Goal: Information Seeking & Learning: Compare options

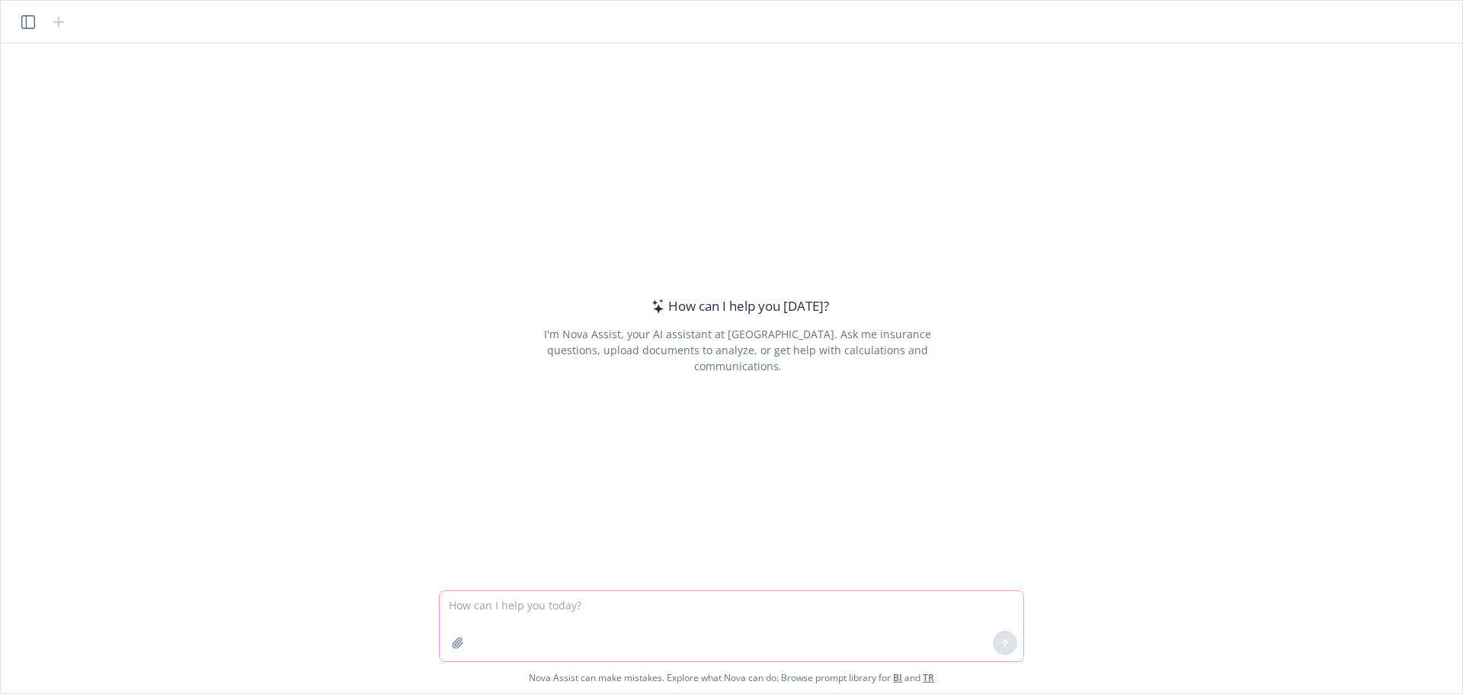
click at [491, 612] on textarea at bounding box center [732, 626] width 584 height 70
paste textarea "I have a benefits question that is a bit personal in nature. My partner worked …"
type textarea "respond to: I have a benefits question that is a bit personal in nature. My par…"
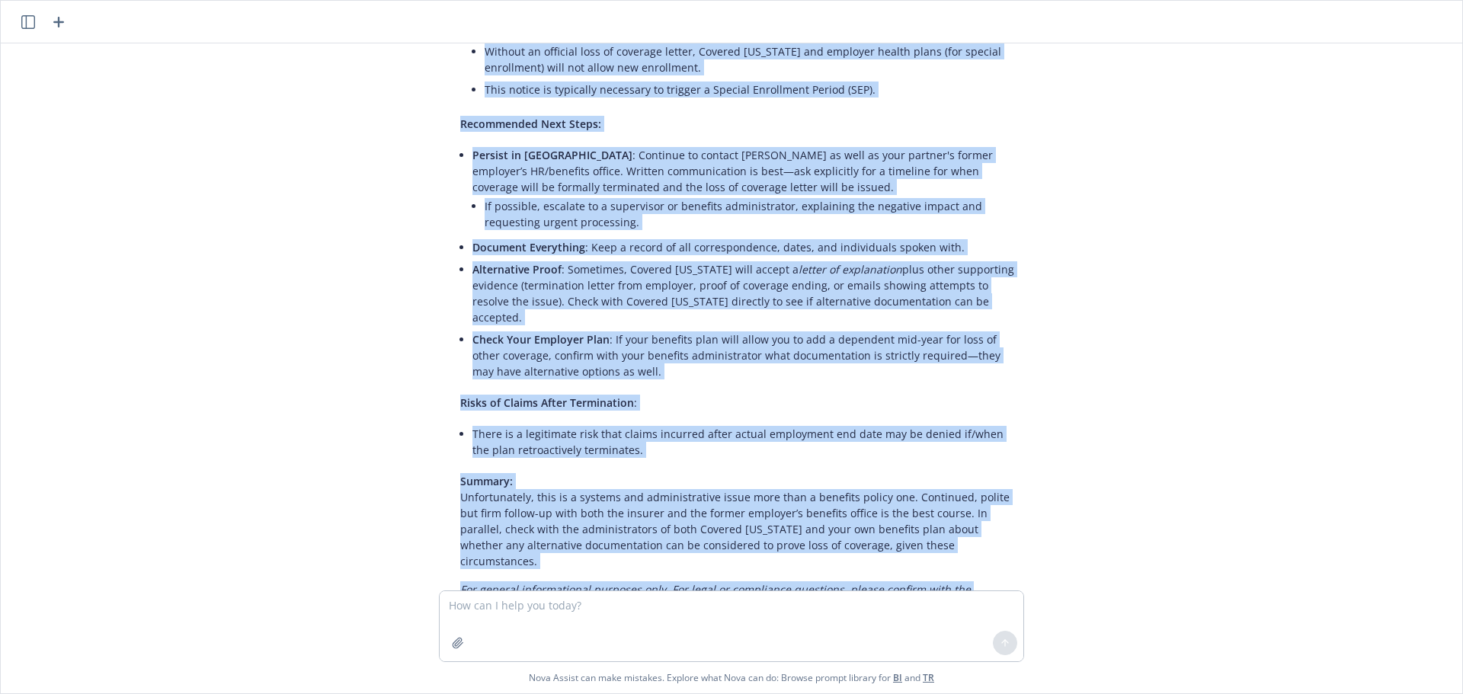
scroll to position [526, 0]
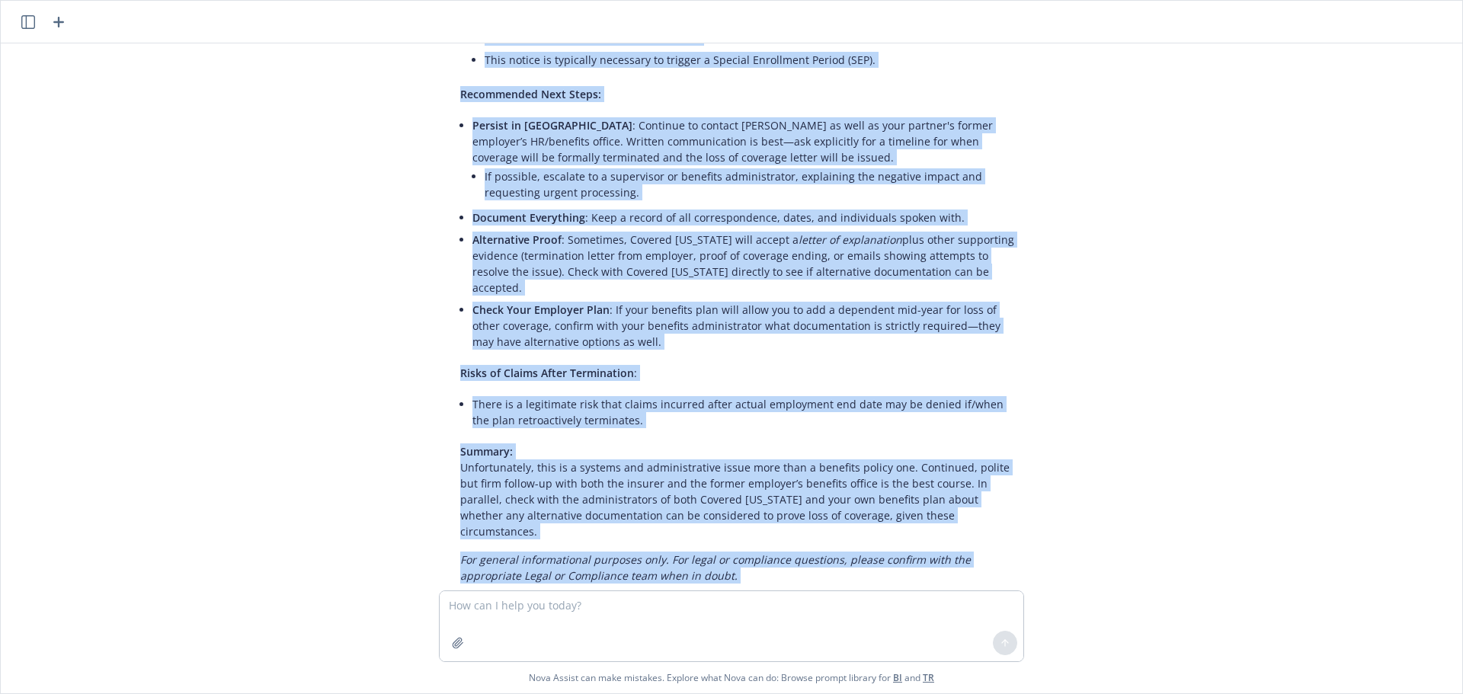
drag, startPoint x: 455, startPoint y: 213, endPoint x: 930, endPoint y: 554, distance: 584.8
click at [930, 554] on div "respond to: I have a benefits question that is a bit personal in nature. My par…" at bounding box center [731, 316] width 1449 height 547
copy div "Thank you for reaching out and sharing the situation—this is a challenging scen…"
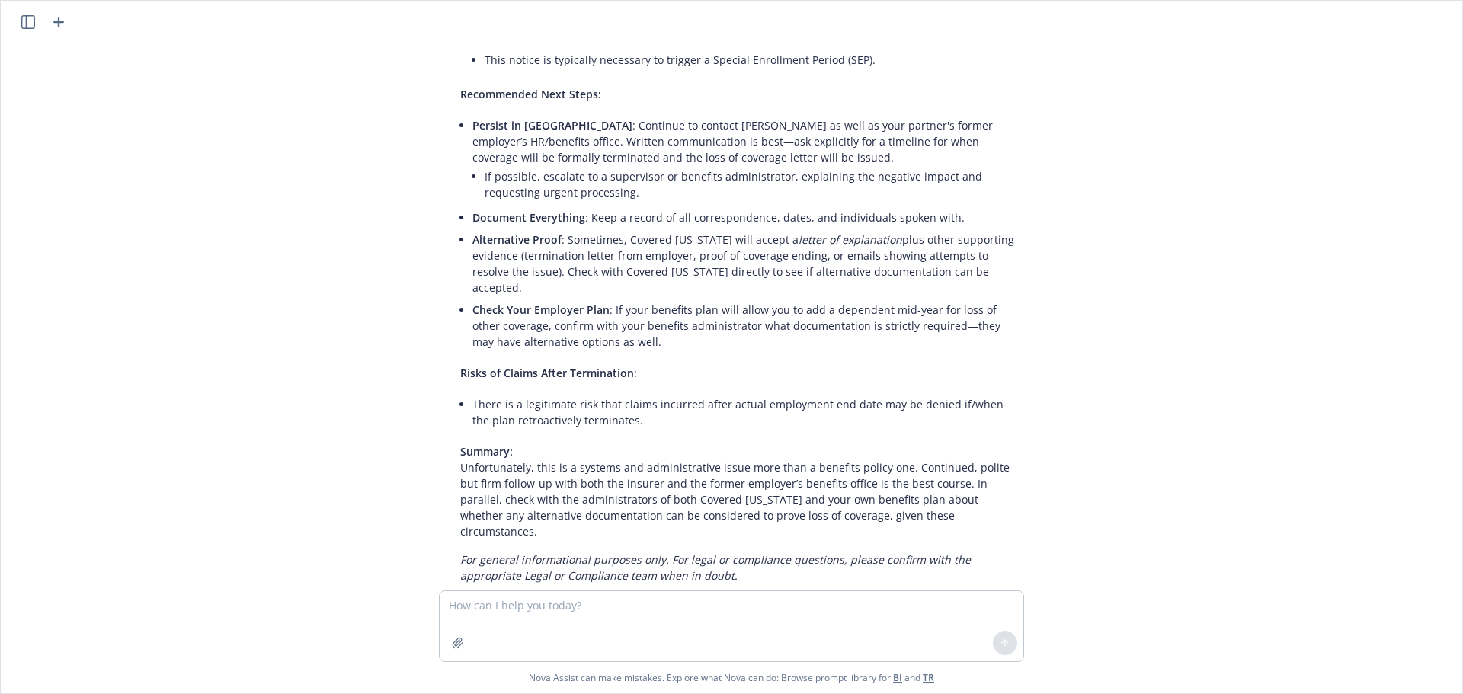
drag, startPoint x: 144, startPoint y: 363, endPoint x: 138, endPoint y: 357, distance: 8.6
click at [144, 363] on div "respond to: I have a benefits question that is a bit personal in nature. My par…" at bounding box center [731, 316] width 1449 height 547
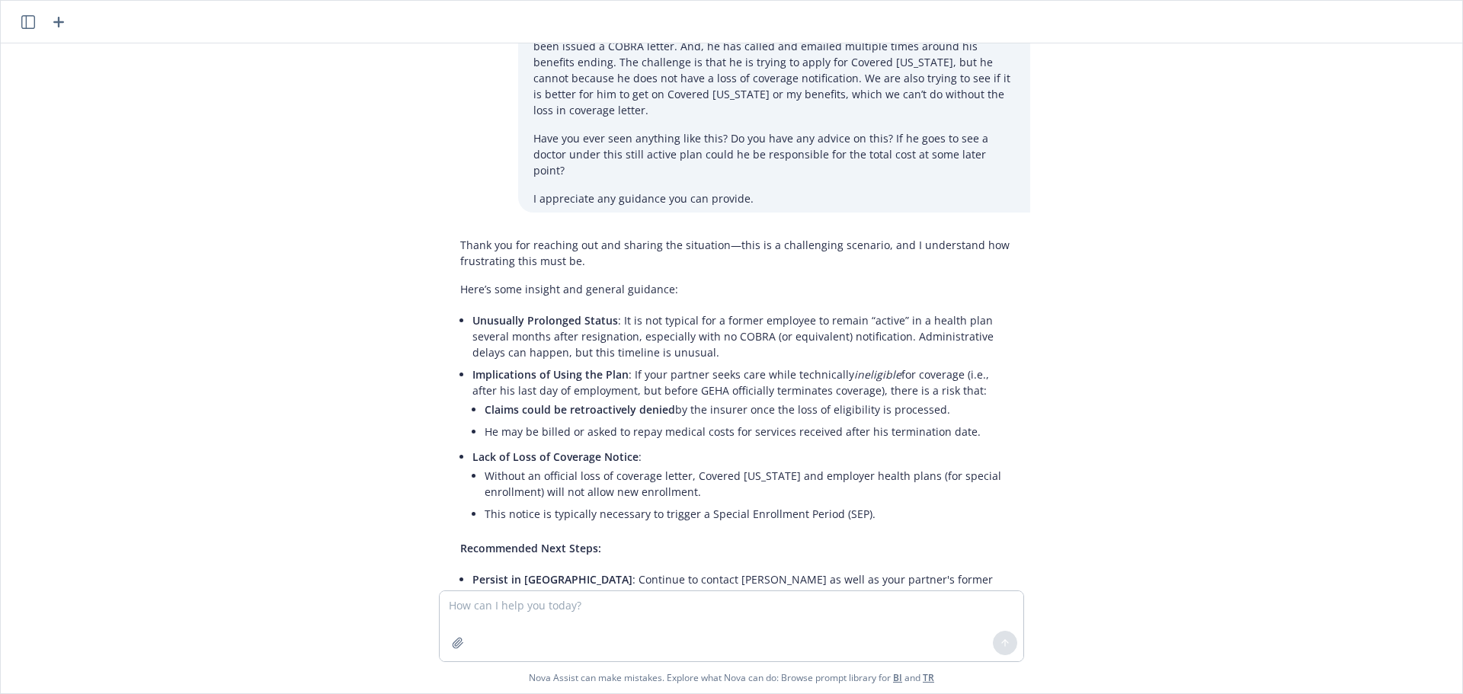
scroll to position [69, 0]
click at [339, 434] on div "respond to: I have a benefits question that is a bit personal in nature. My par…" at bounding box center [731, 316] width 1449 height 547
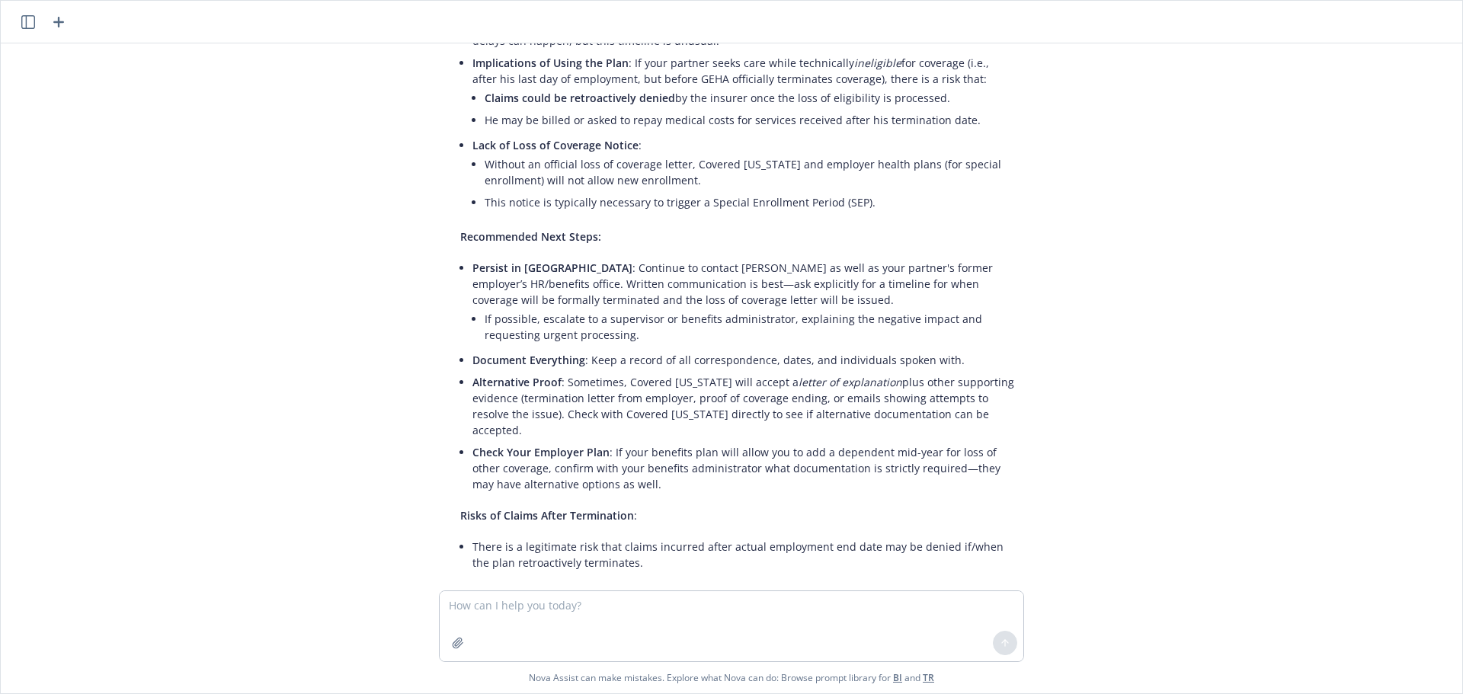
scroll to position [450, 0]
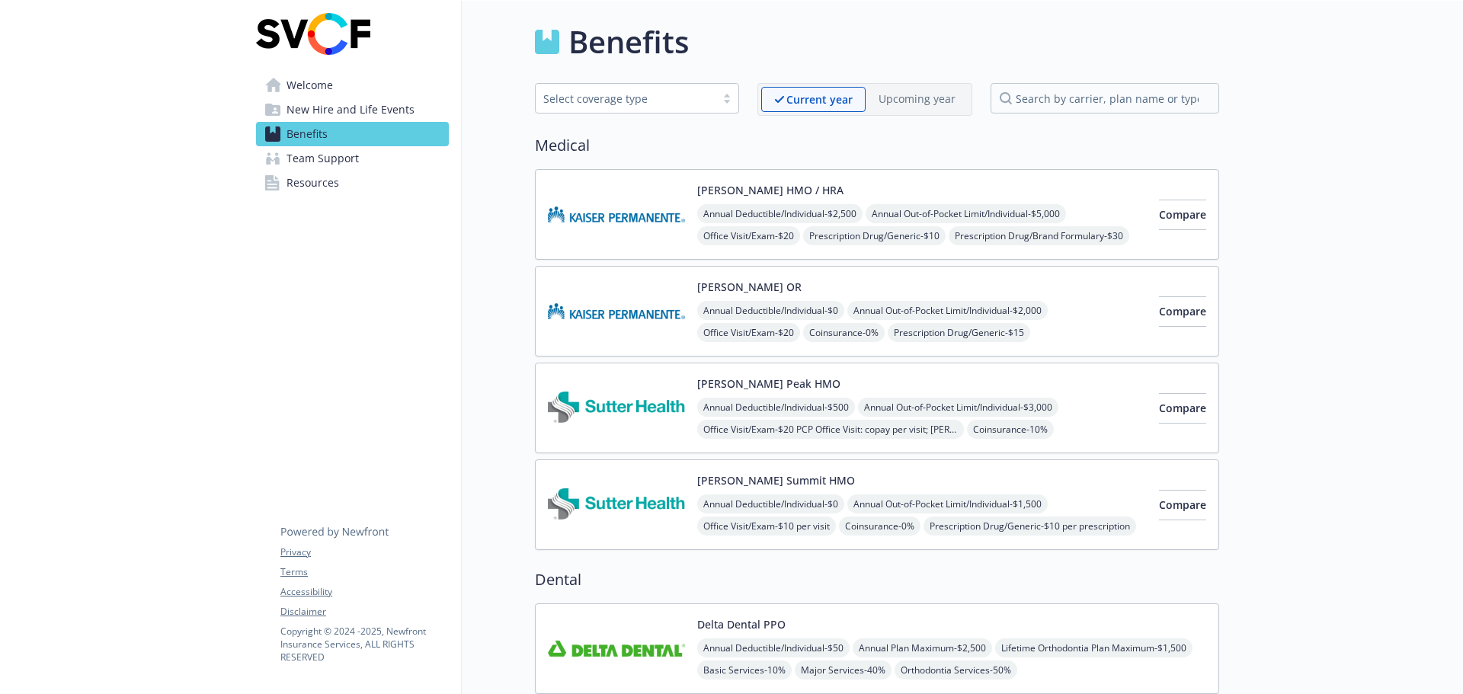
click at [323, 184] on span "Resources" at bounding box center [313, 183] width 53 height 24
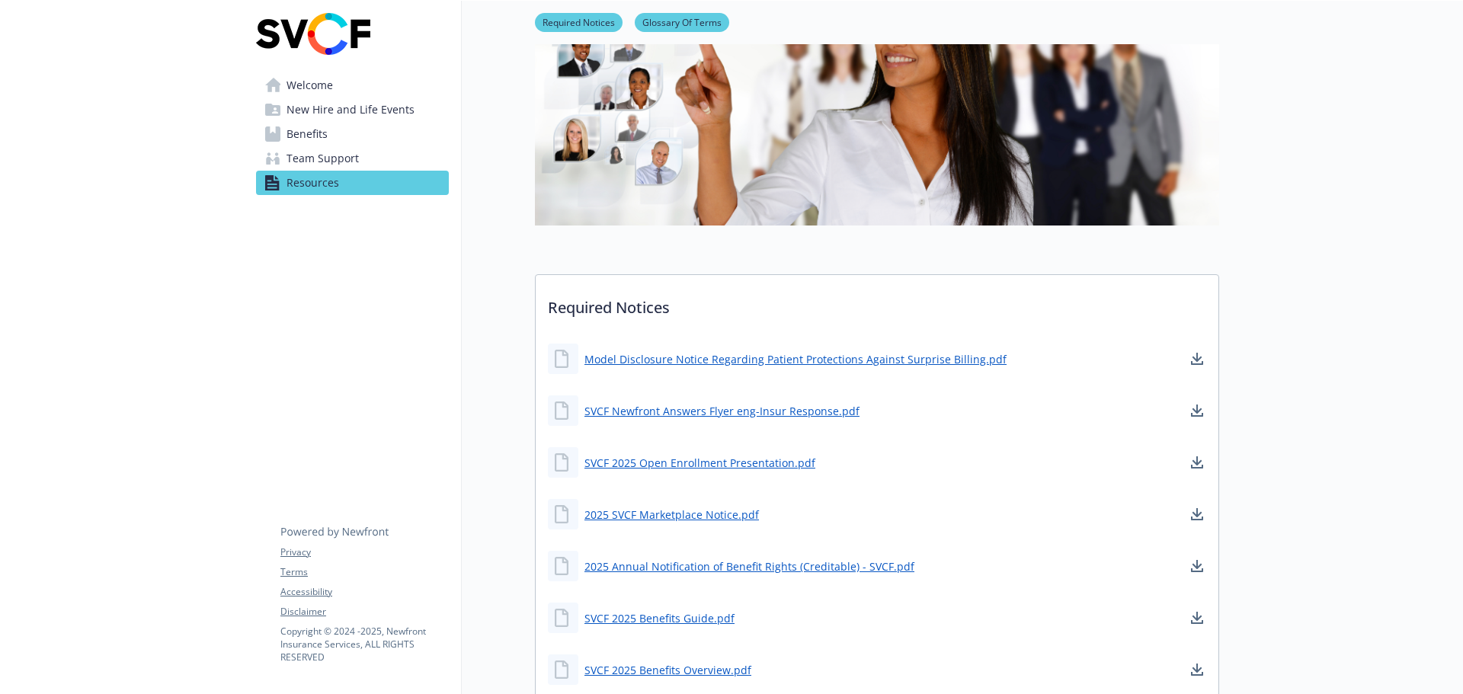
scroll to position [152, 0]
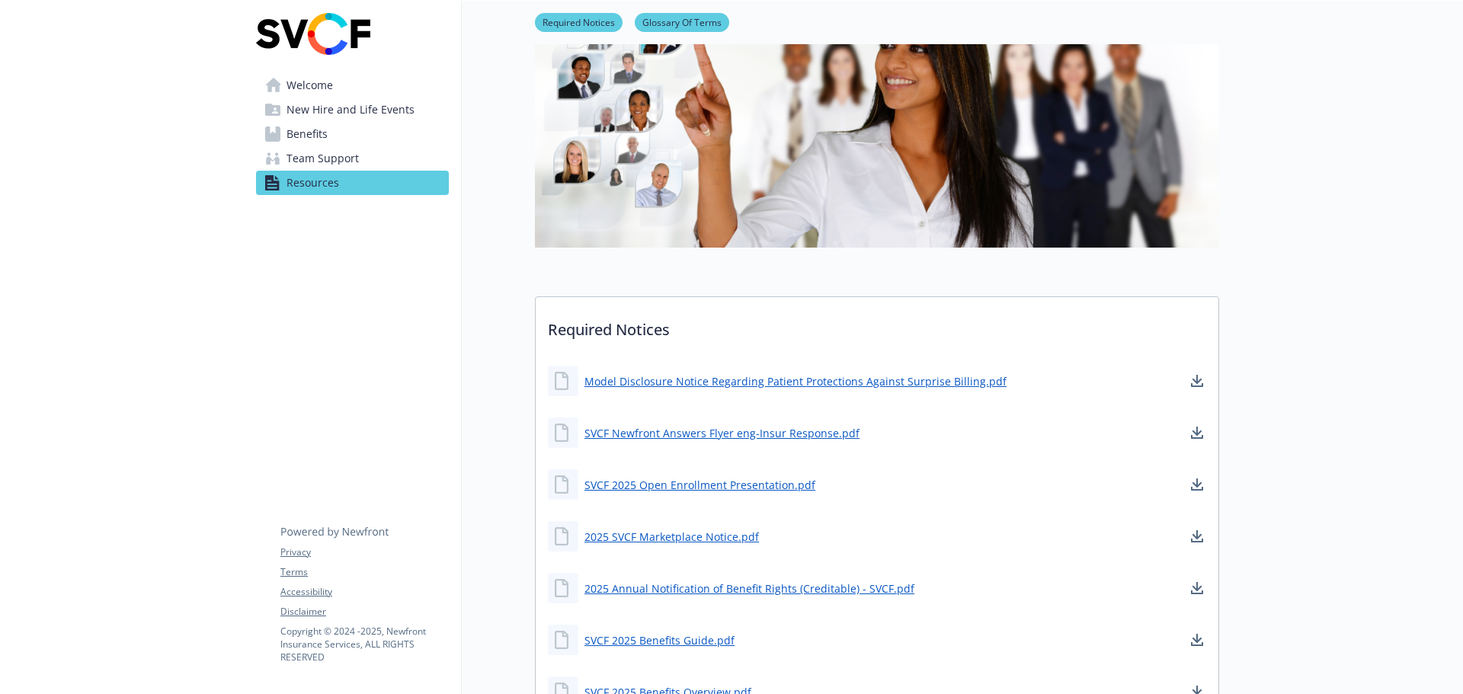
click at [324, 133] on span "Benefits" at bounding box center [307, 134] width 41 height 24
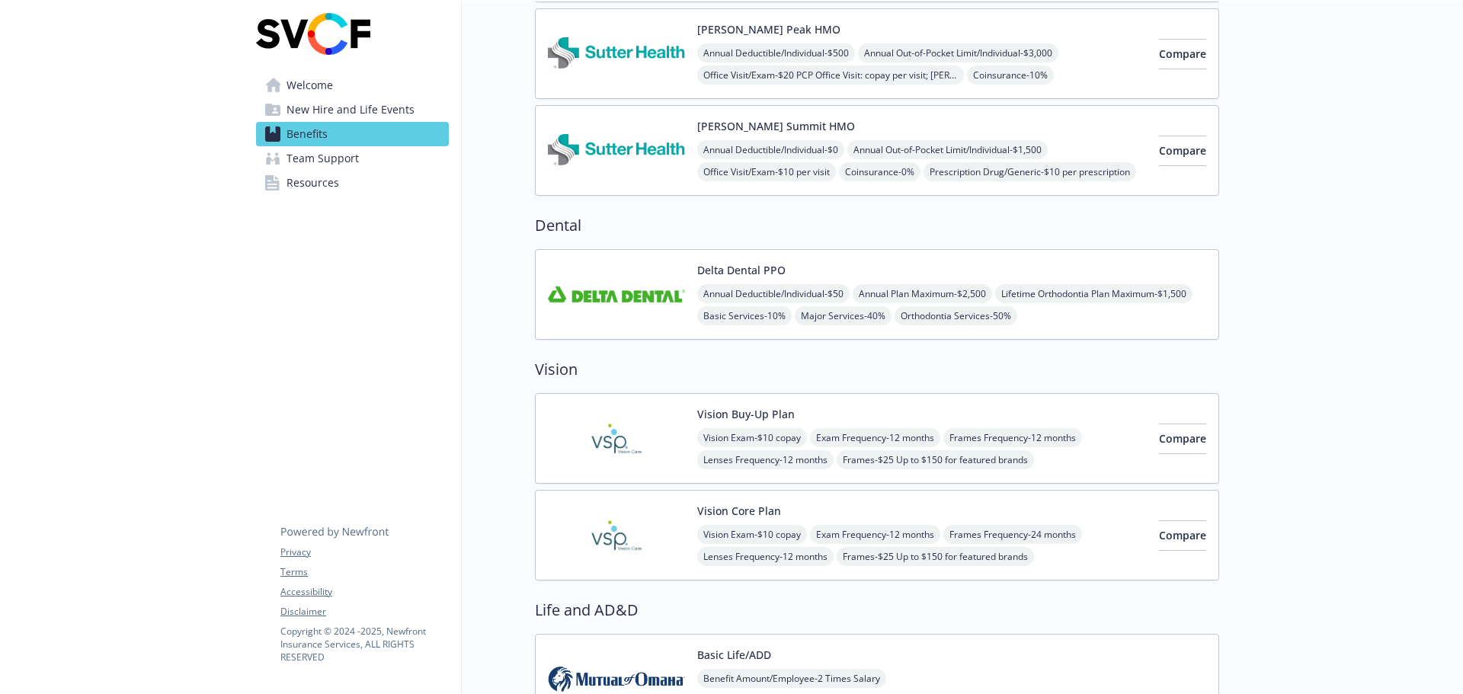
scroll to position [457, 0]
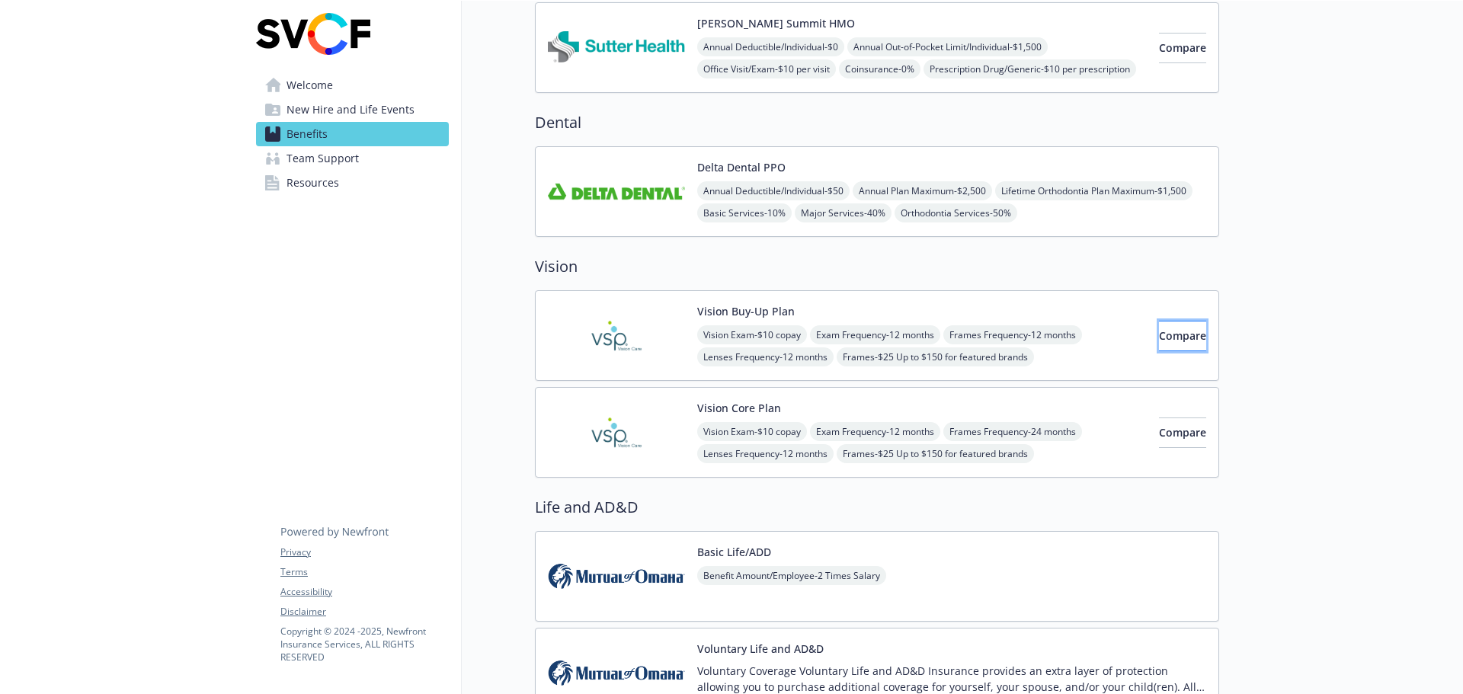
click at [1169, 344] on button "Compare" at bounding box center [1182, 336] width 47 height 30
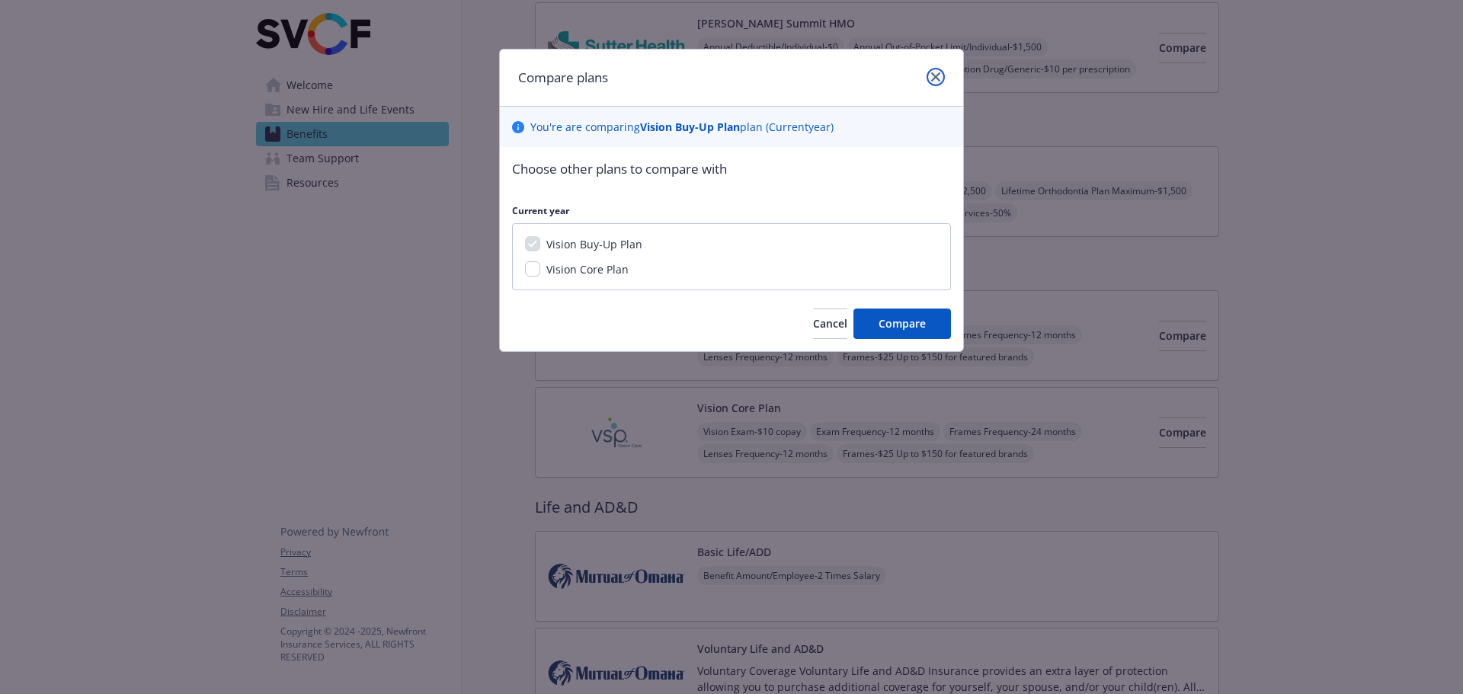
click at [929, 81] on link "close" at bounding box center [936, 77] width 18 height 18
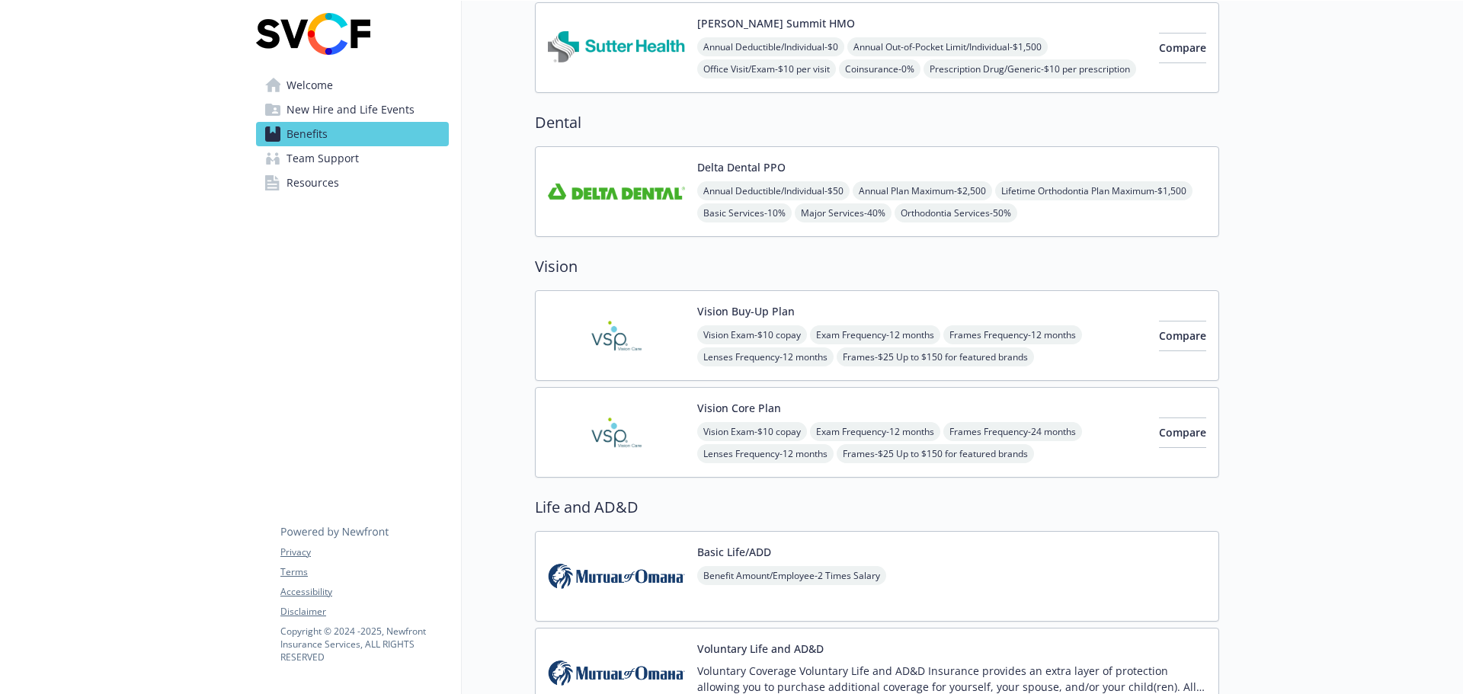
click at [788, 305] on button "Vision Buy-Up Plan" at bounding box center [746, 311] width 98 height 16
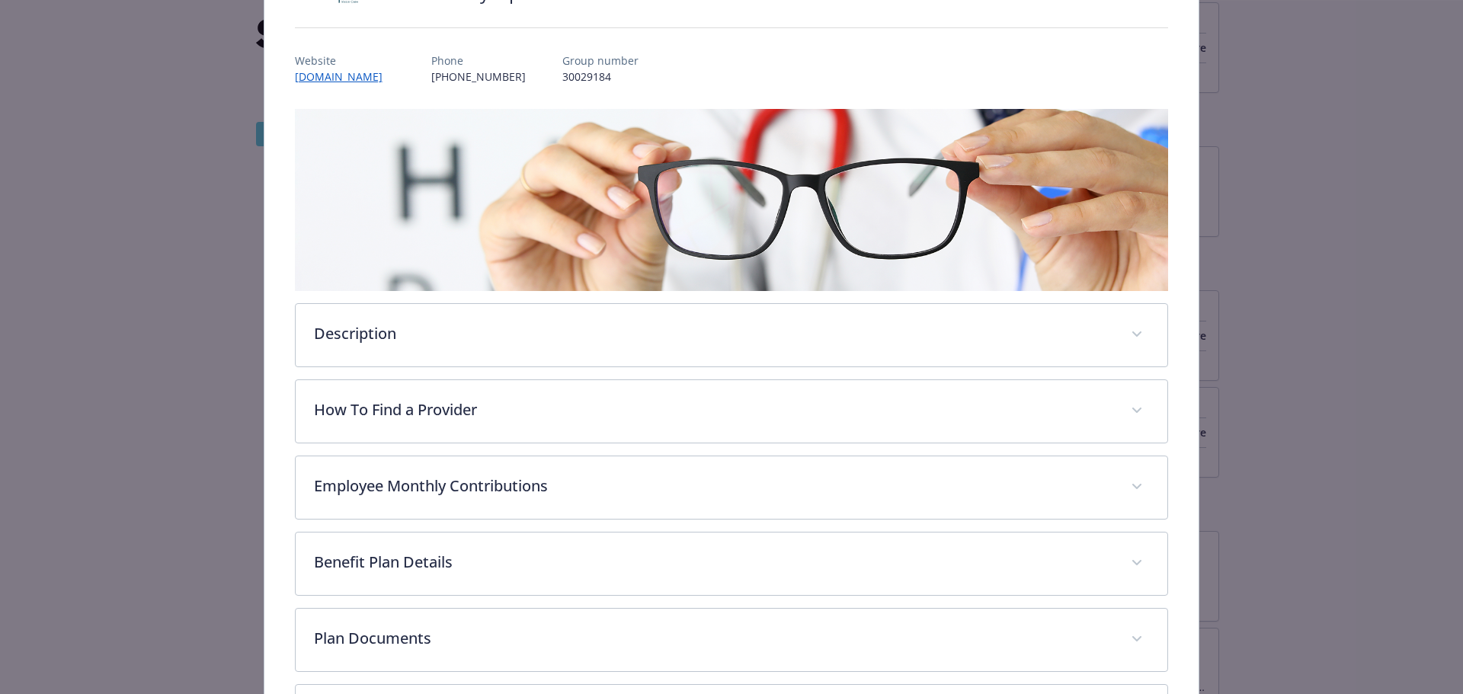
scroll to position [287, 0]
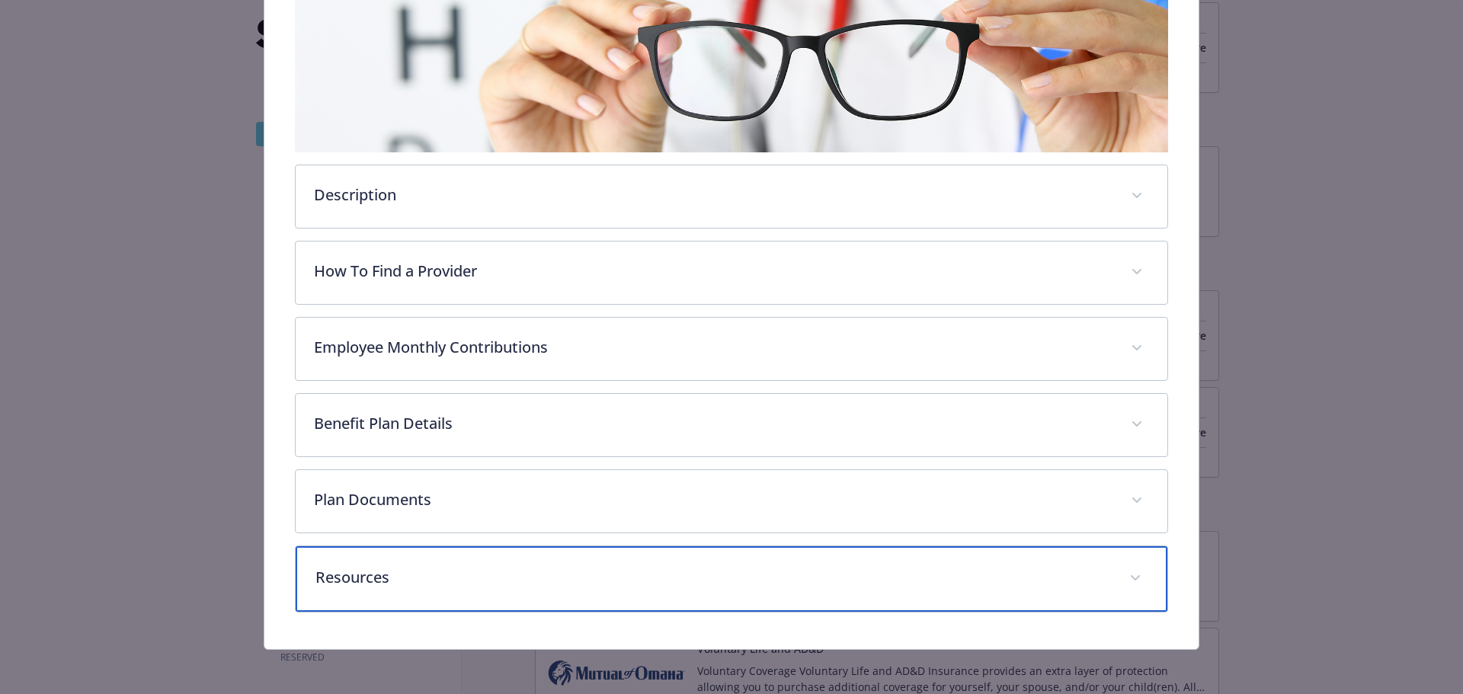
click at [405, 568] on p "Resources" at bounding box center [713, 577] width 796 height 23
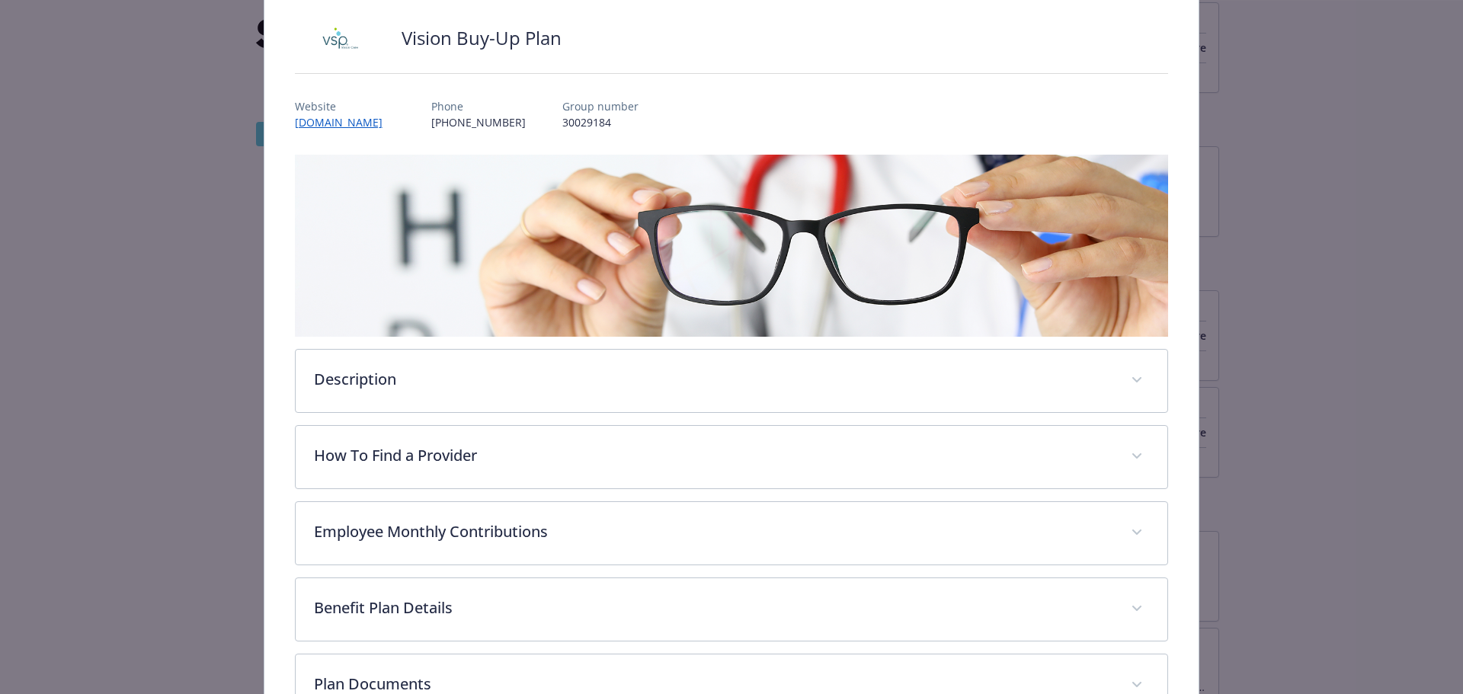
scroll to position [0, 0]
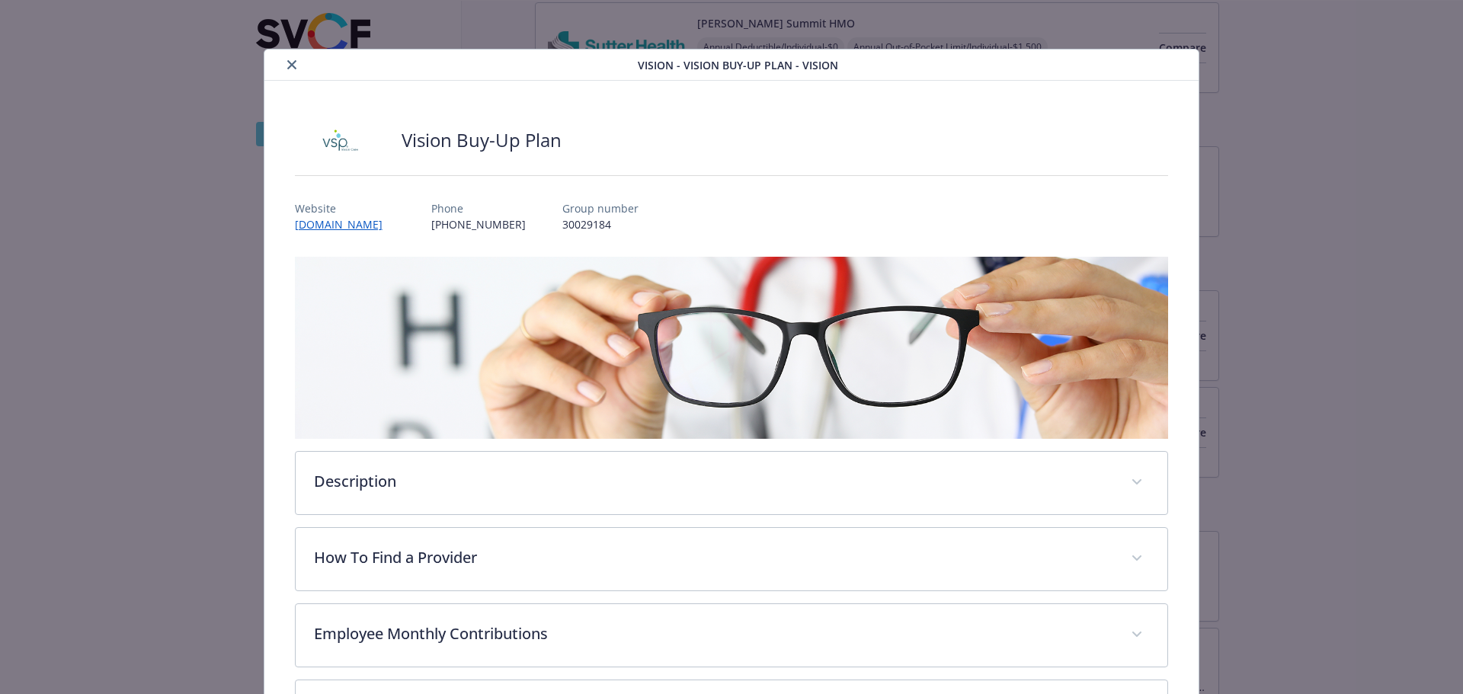
click at [290, 67] on icon "close" at bounding box center [291, 64] width 9 height 9
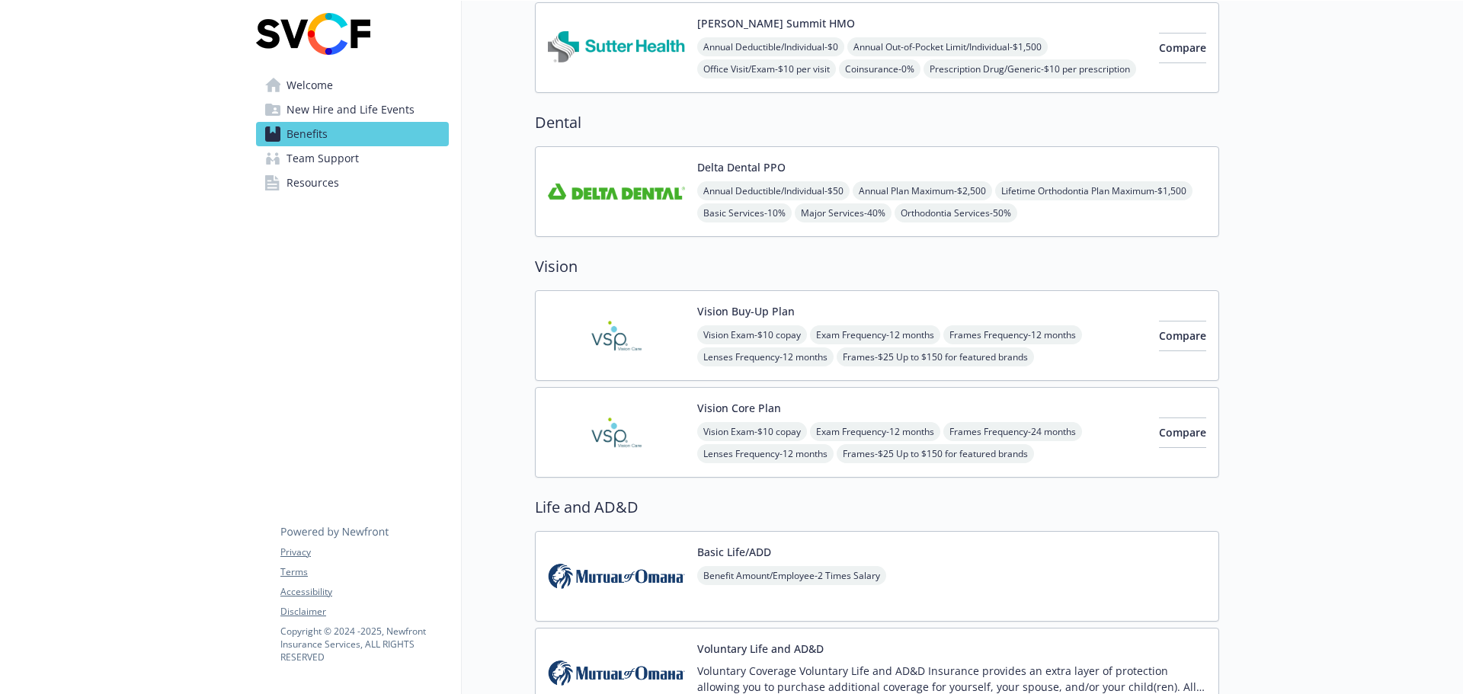
click at [746, 407] on button "Vision Core Plan" at bounding box center [739, 408] width 84 height 16
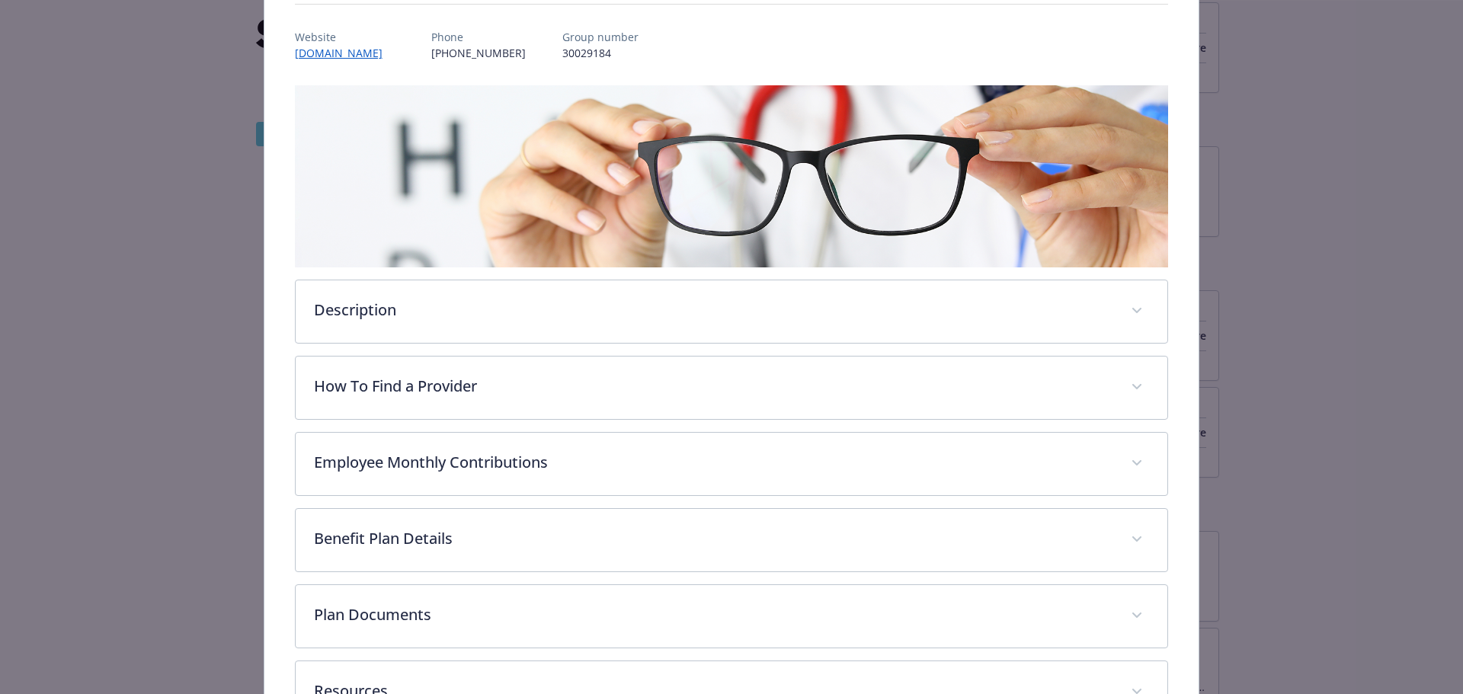
scroll to position [287, 0]
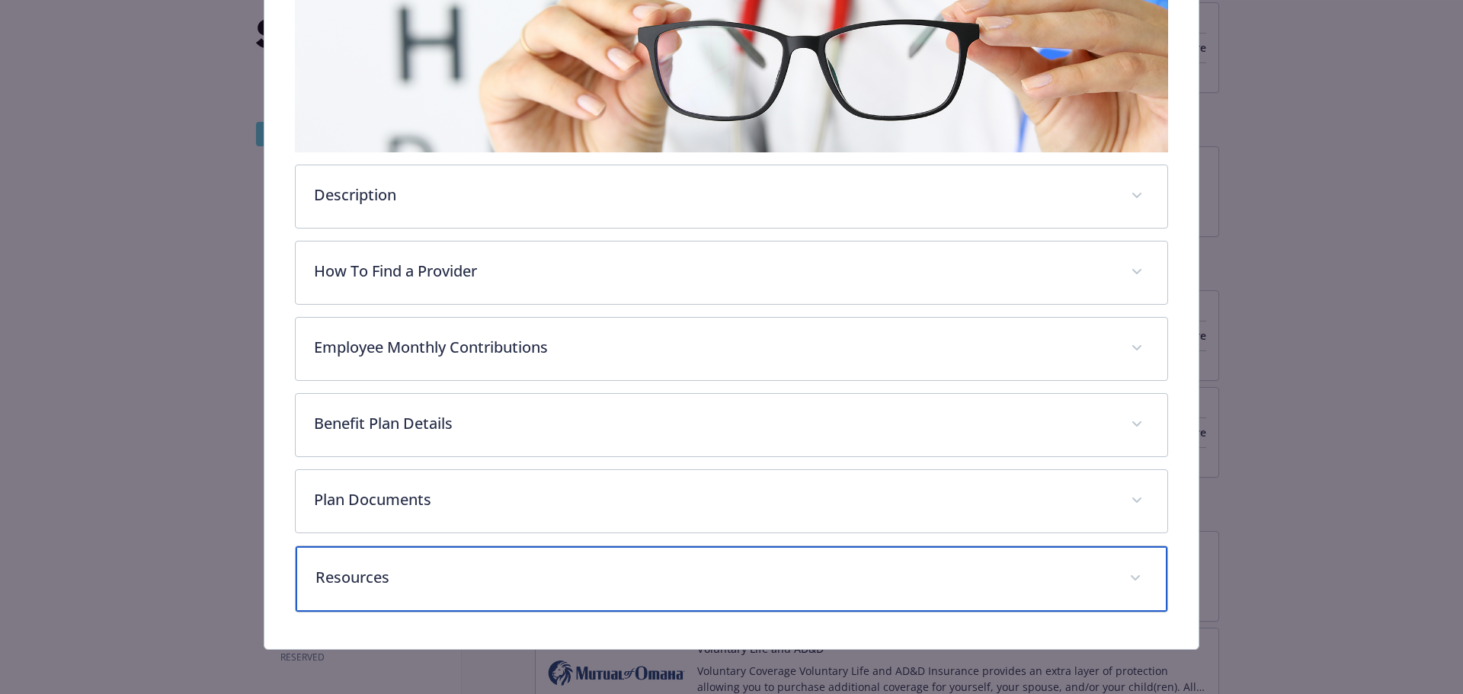
click at [460, 568] on p "Resources" at bounding box center [713, 577] width 796 height 23
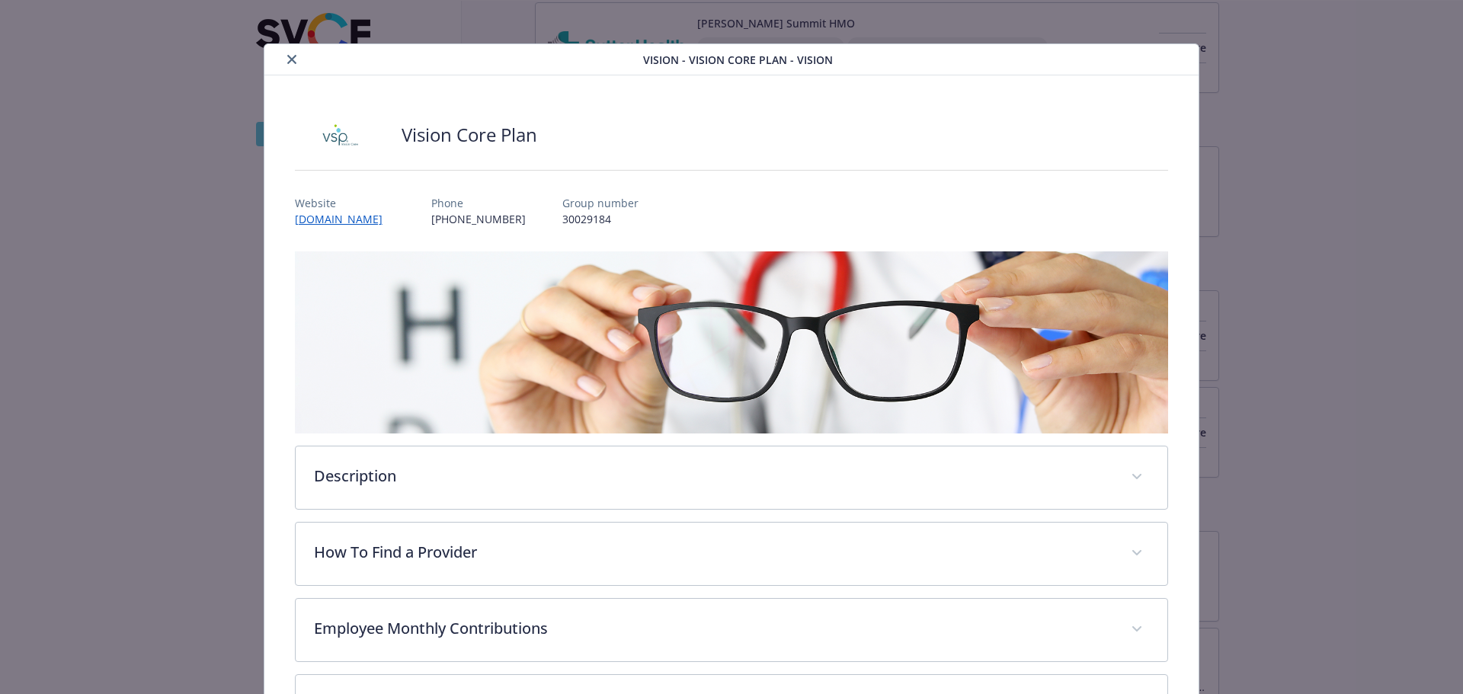
scroll to position [0, 0]
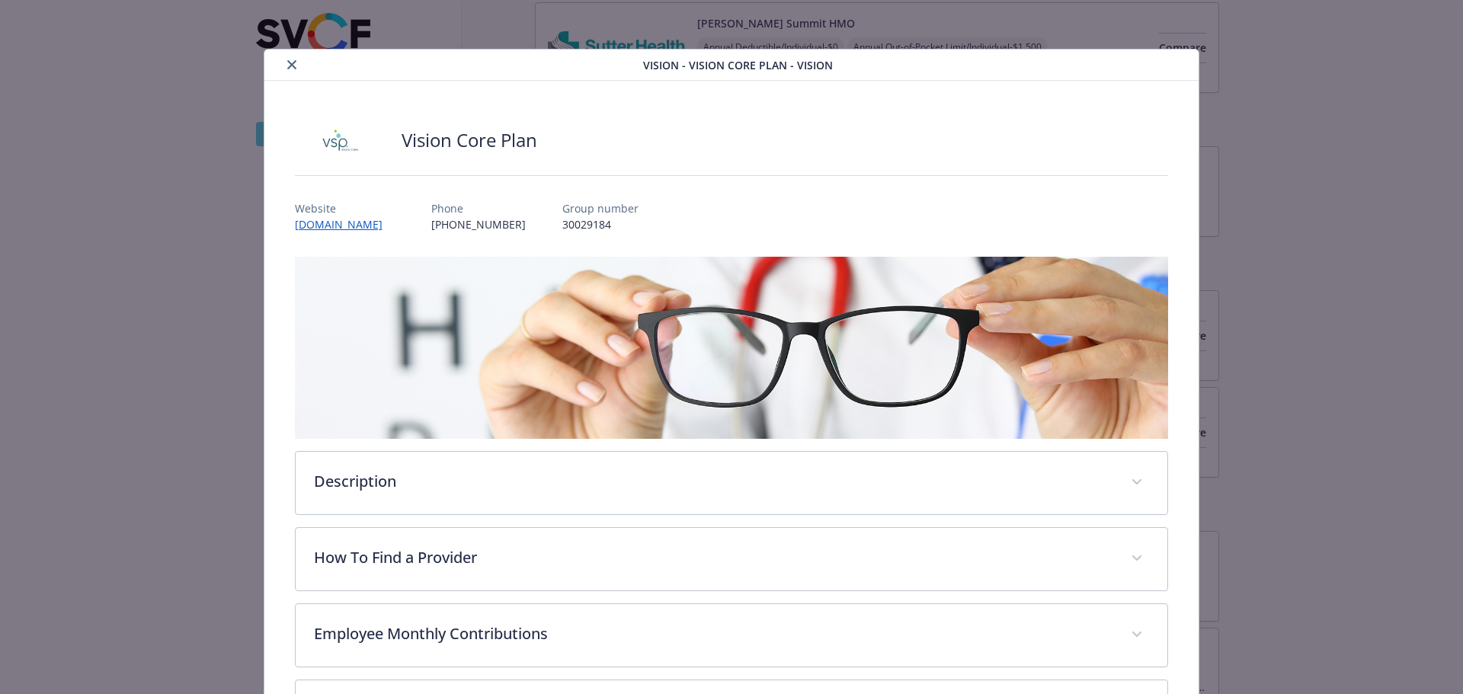
click at [291, 69] on button "close" at bounding box center [292, 65] width 18 height 18
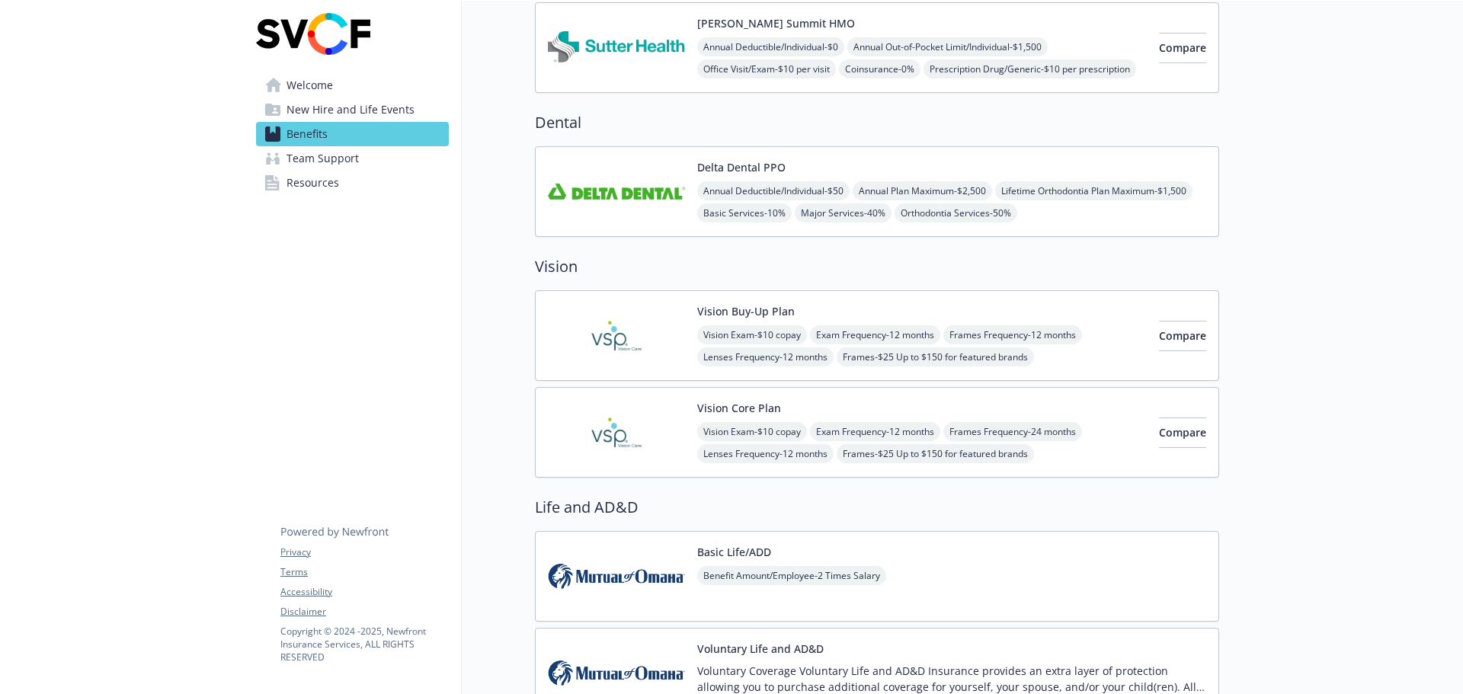
click at [319, 181] on span "Resources" at bounding box center [313, 183] width 53 height 24
